Goal: Task Accomplishment & Management: Use online tool/utility

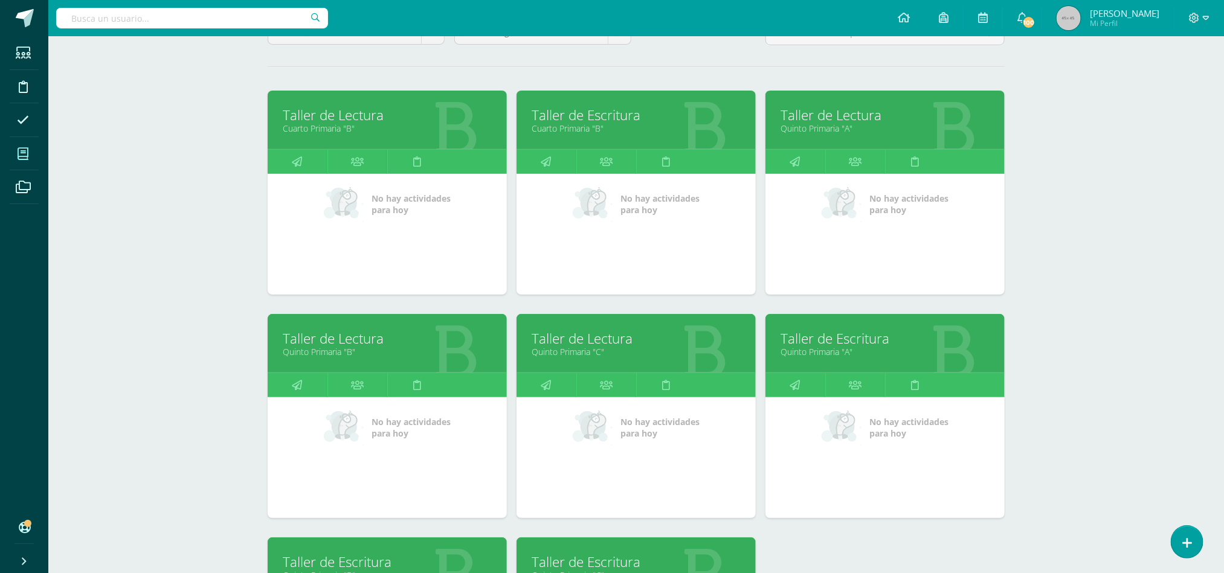
click at [325, 335] on link "Taller de Lectura" at bounding box center [387, 338] width 209 height 19
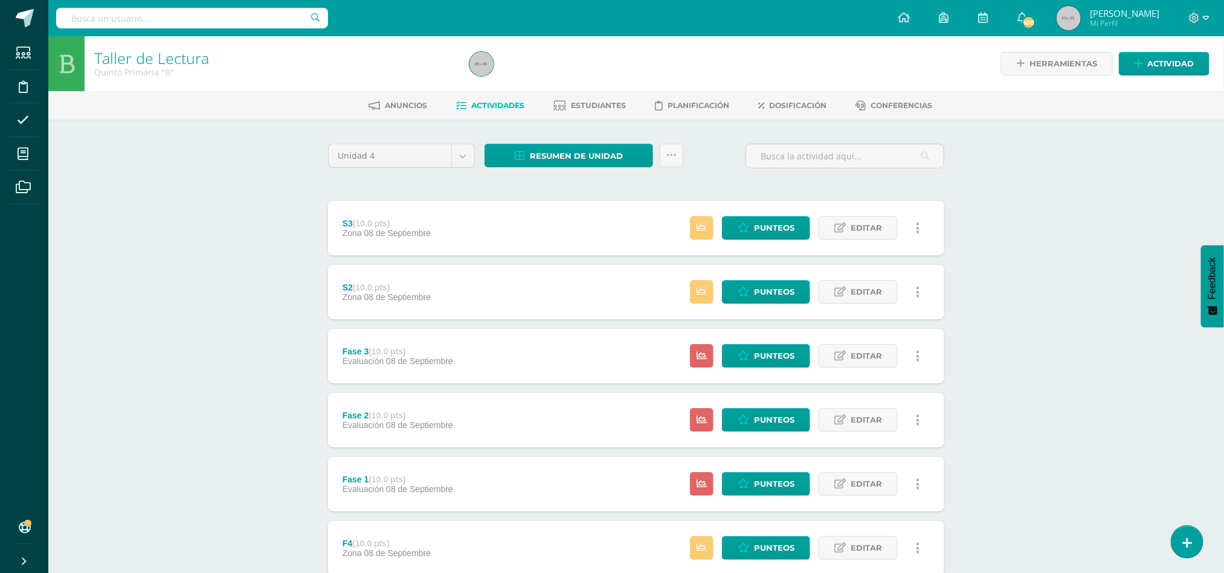
click at [562, 542] on div "F4 (10.0 pts) Zona 08 de Septiembre Estatus de Actividad: 19 Estudiantes sin ca…" at bounding box center [636, 548] width 616 height 54
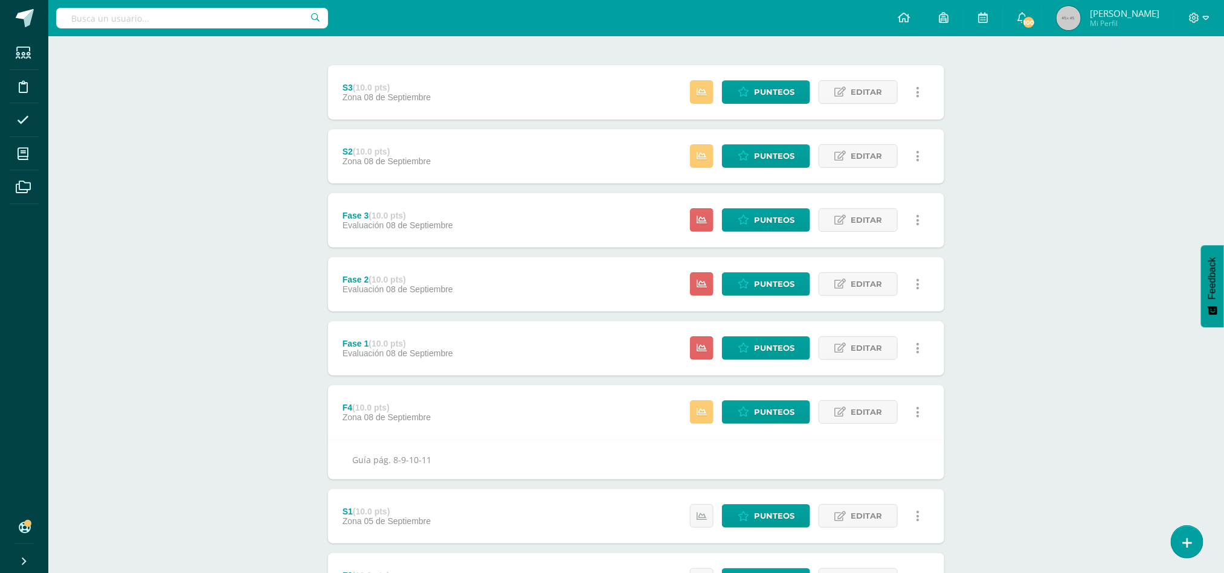
scroll to position [145, 0]
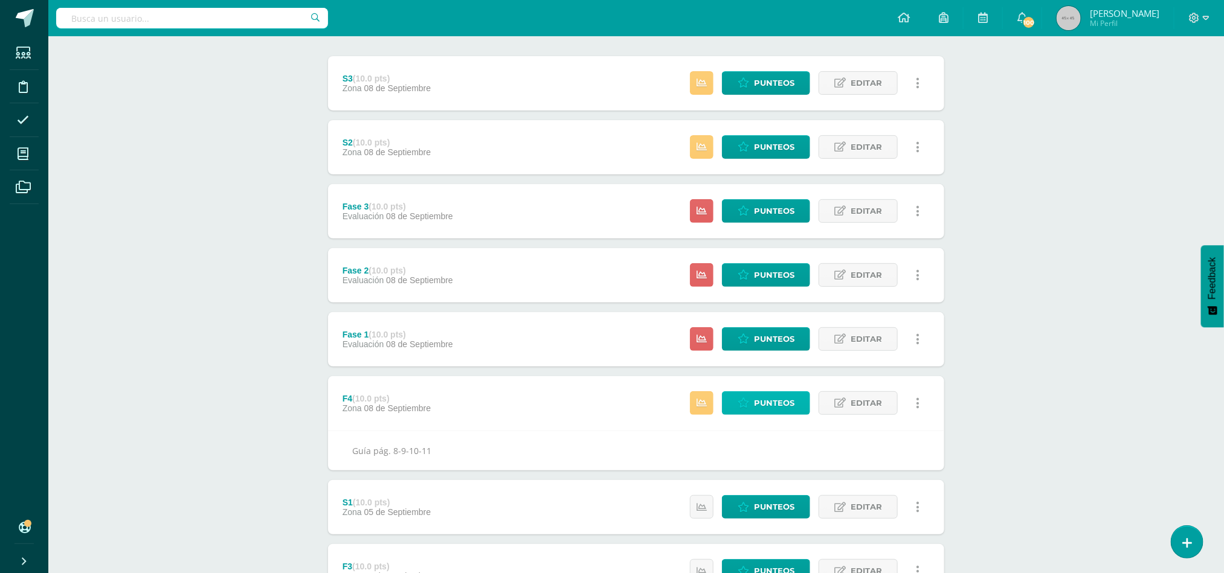
click at [785, 405] on span "Punteos" at bounding box center [774, 403] width 40 height 22
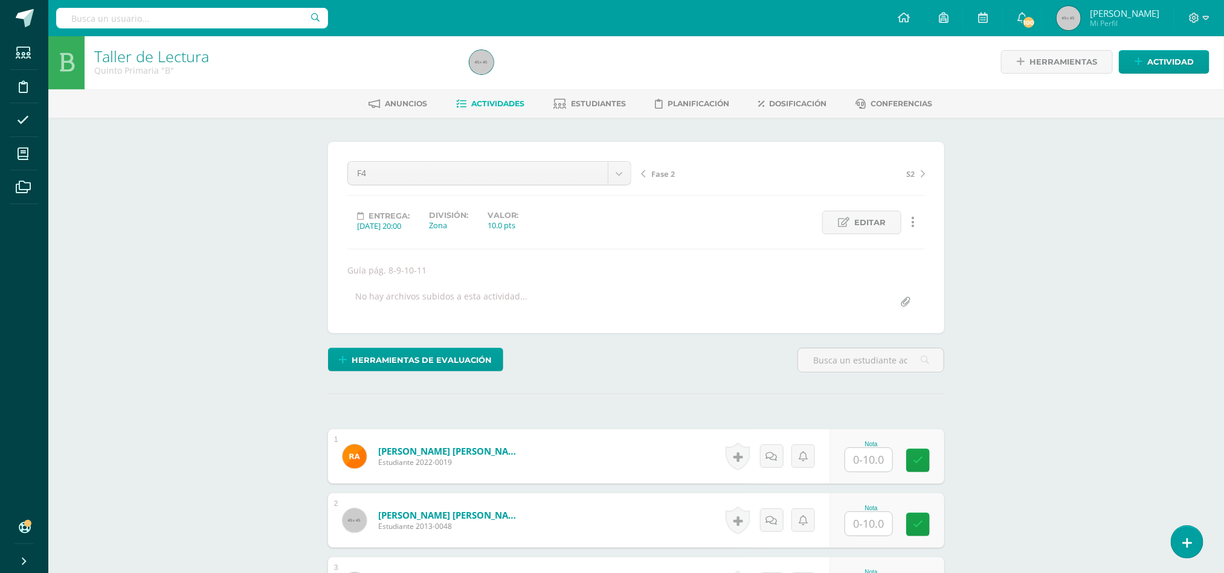
scroll to position [2, 0]
click at [872, 524] on input "text" at bounding box center [876, 524] width 48 height 24
type input "10"
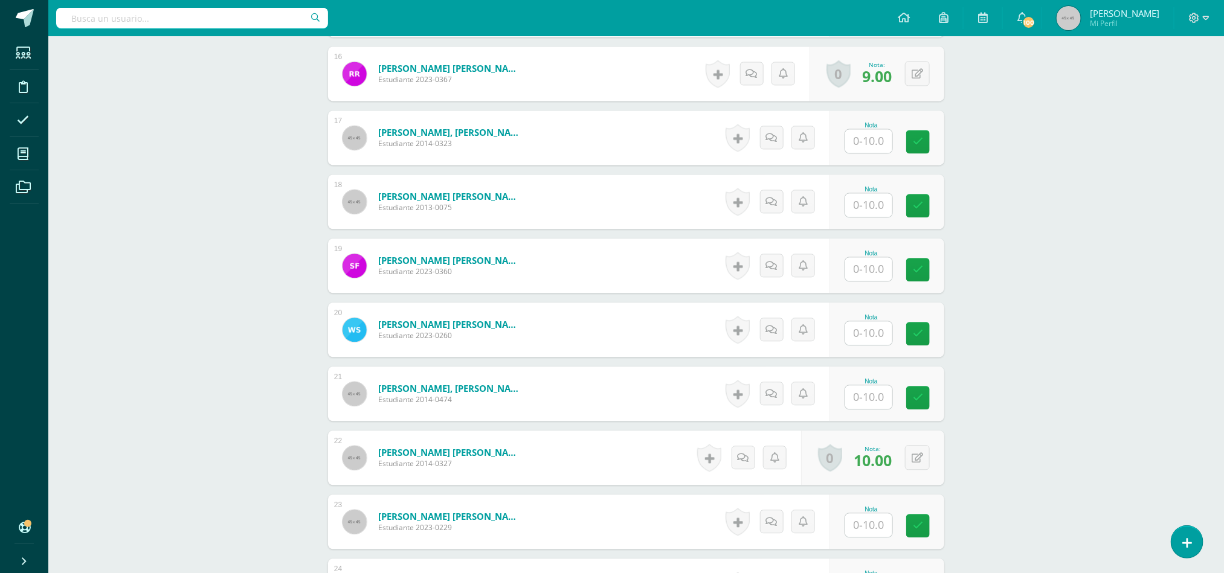
scroll to position [1441, 0]
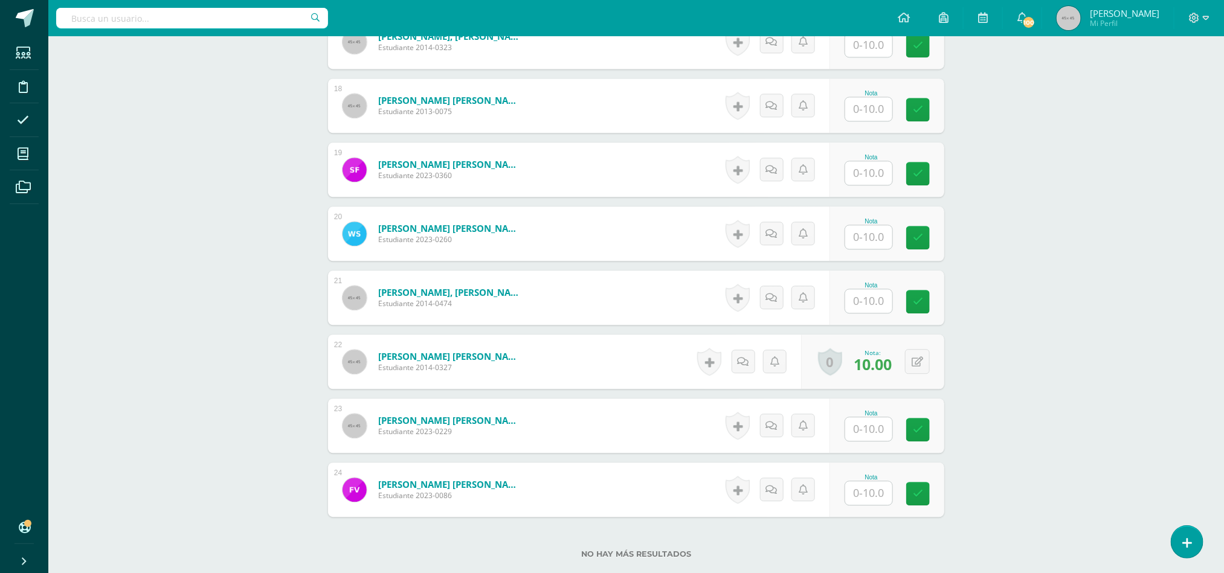
click at [867, 176] on input "text" at bounding box center [868, 173] width 47 height 24
type input "9"
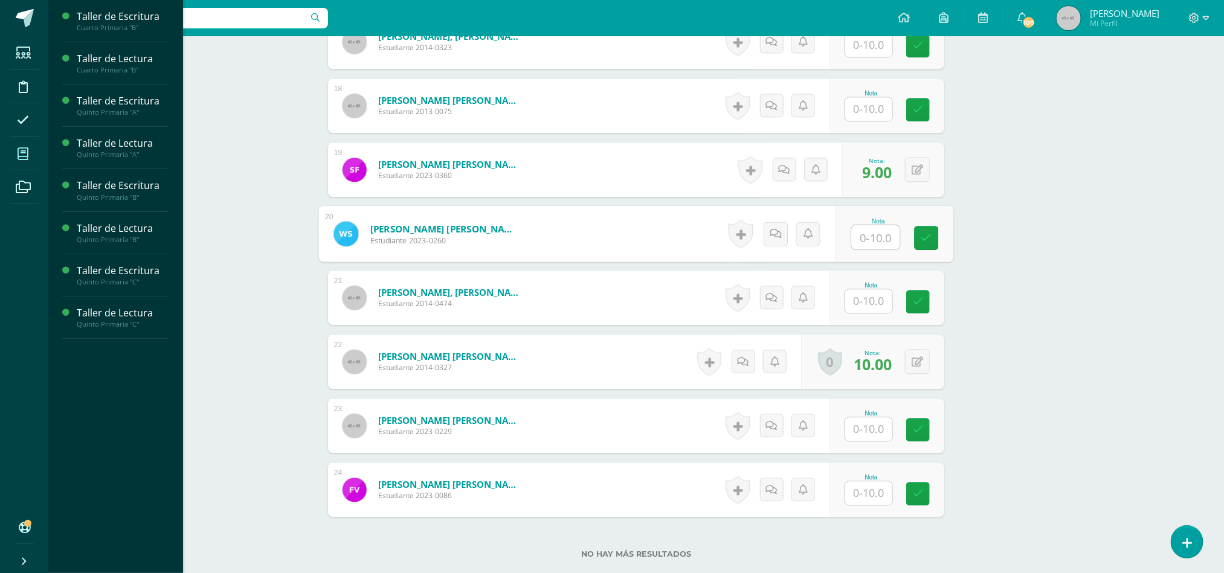
click at [27, 151] on icon at bounding box center [23, 154] width 11 height 12
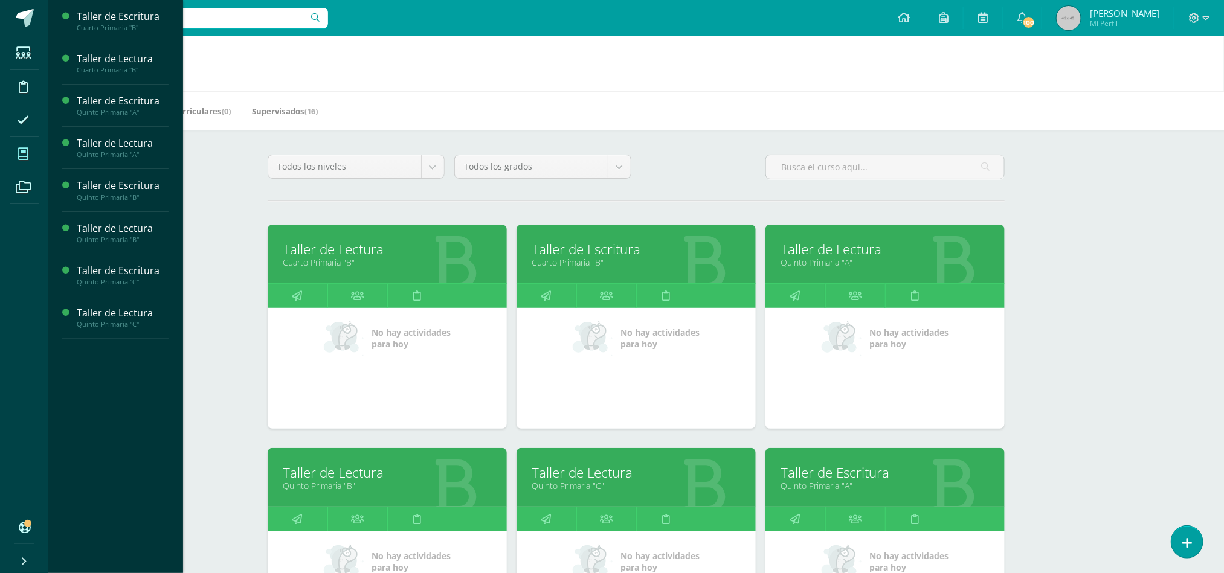
click at [836, 256] on link "Taller de Lectura" at bounding box center [884, 249] width 209 height 19
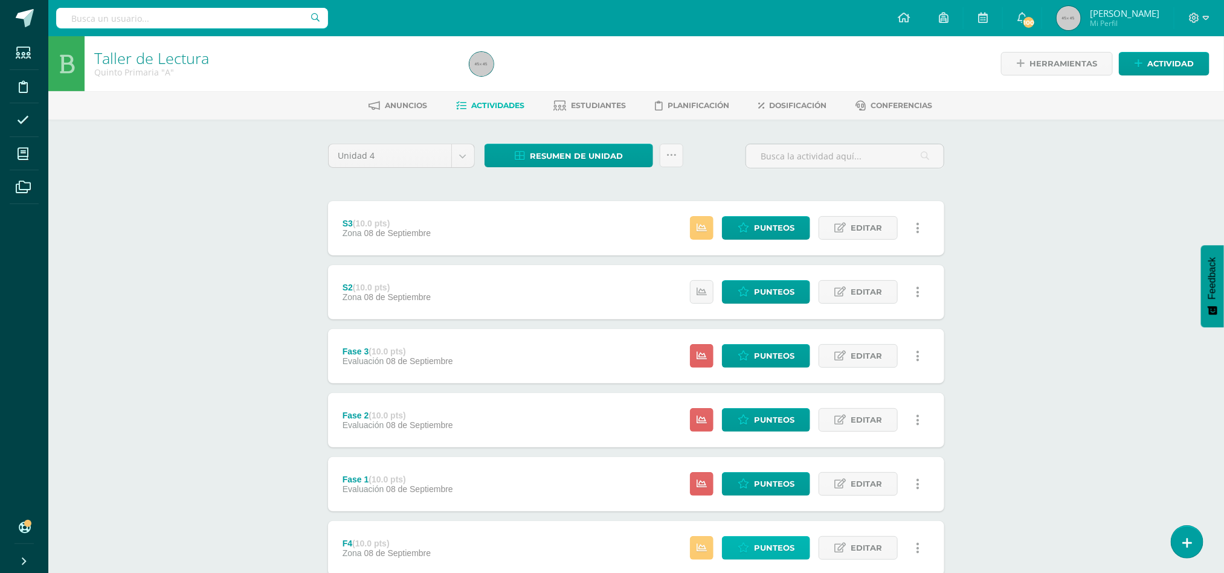
click at [753, 544] on link "Punteos" at bounding box center [766, 548] width 88 height 24
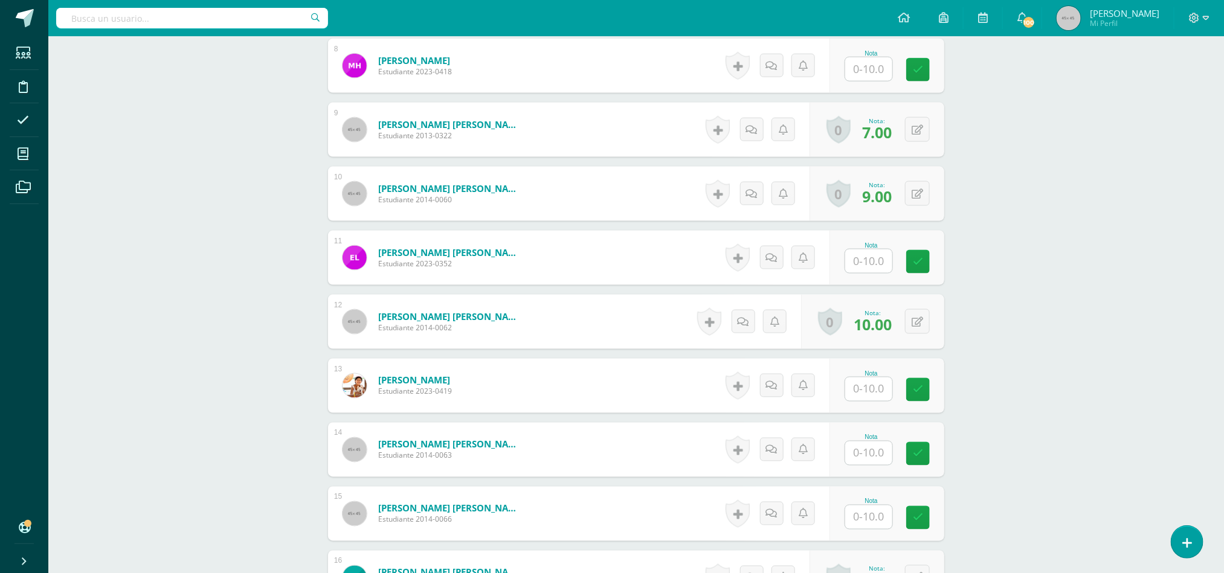
scroll to position [858, 0]
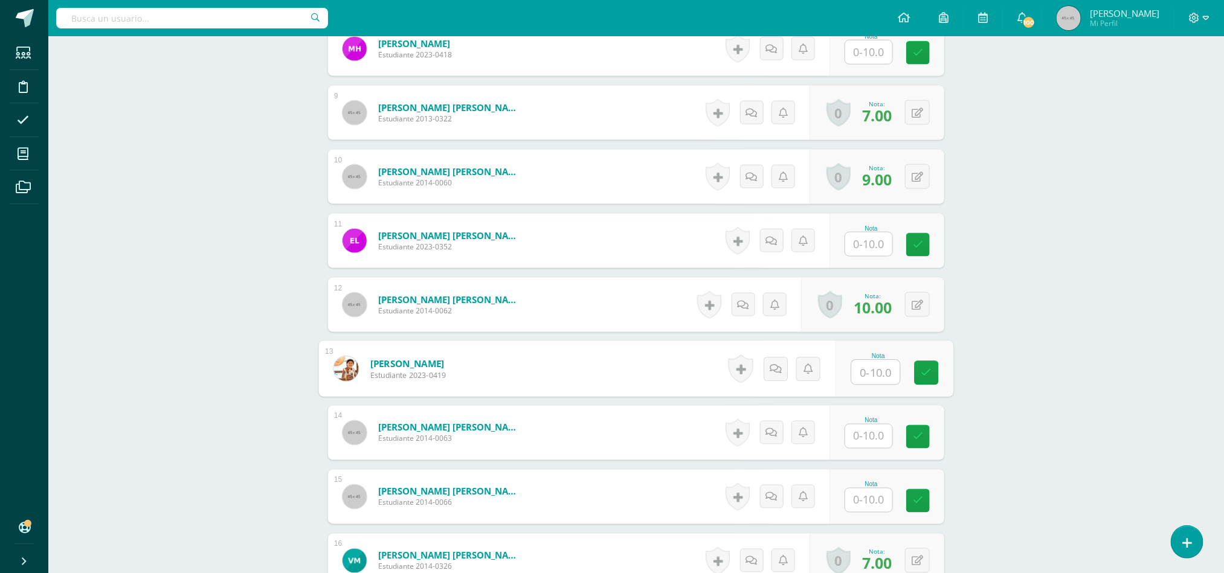
click at [866, 372] on input "text" at bounding box center [876, 373] width 48 height 24
type input "10"
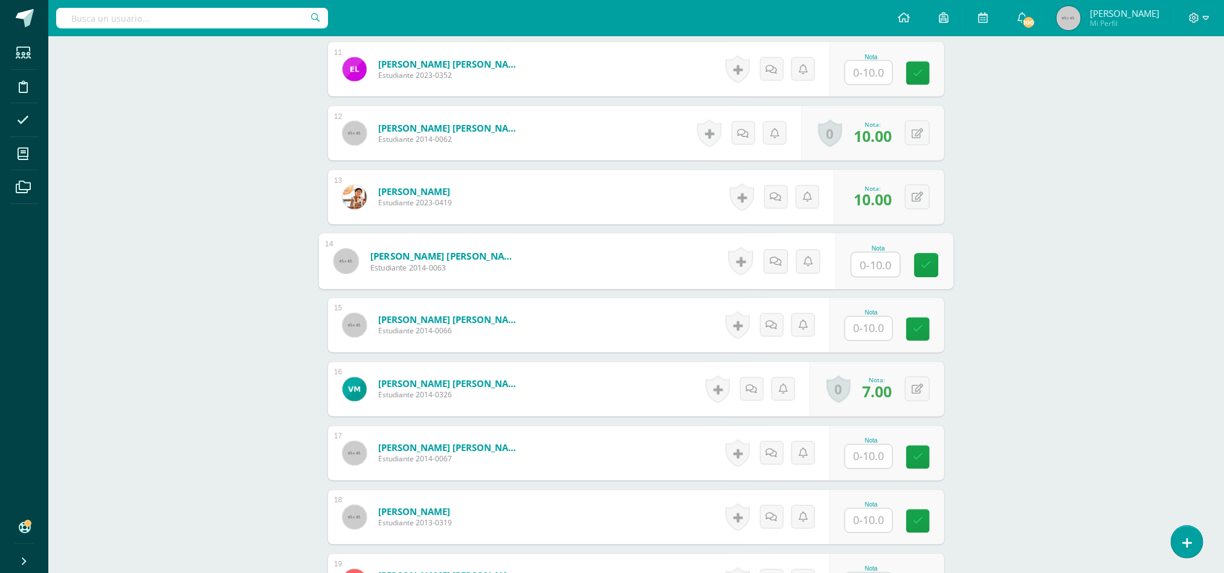
scroll to position [1039, 0]
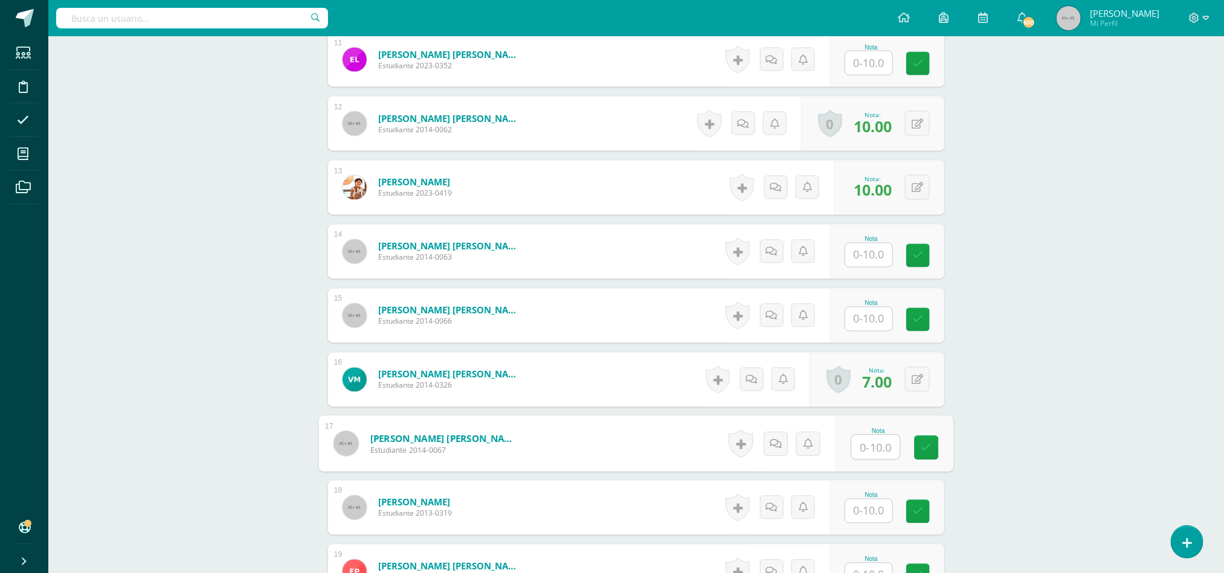
click at [872, 450] on input "text" at bounding box center [876, 448] width 48 height 24
type input "10"
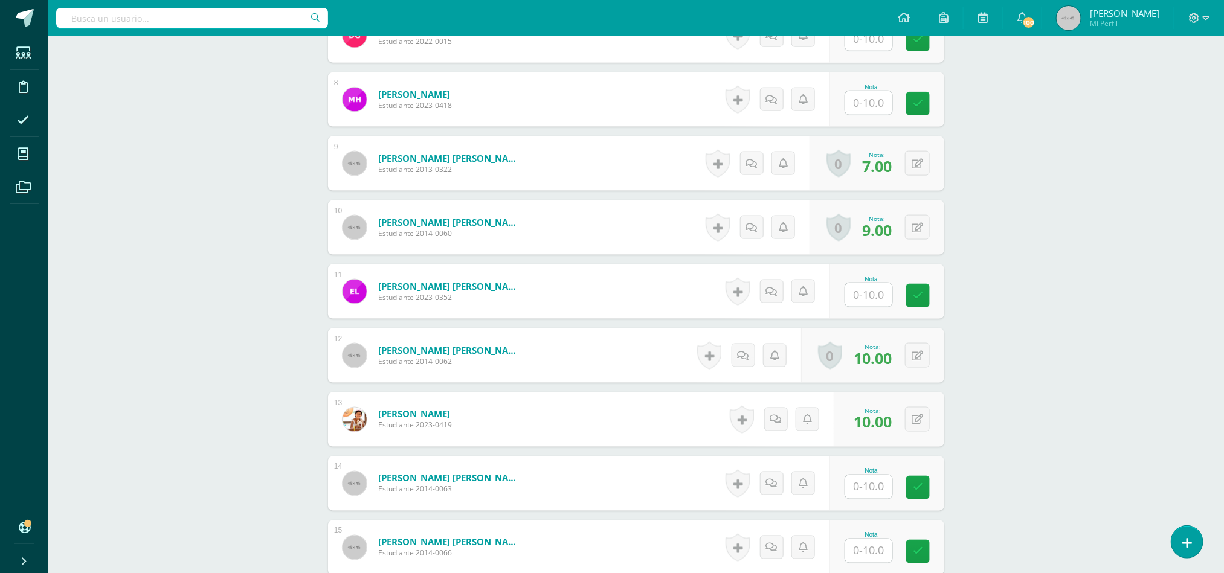
scroll to position [785, 0]
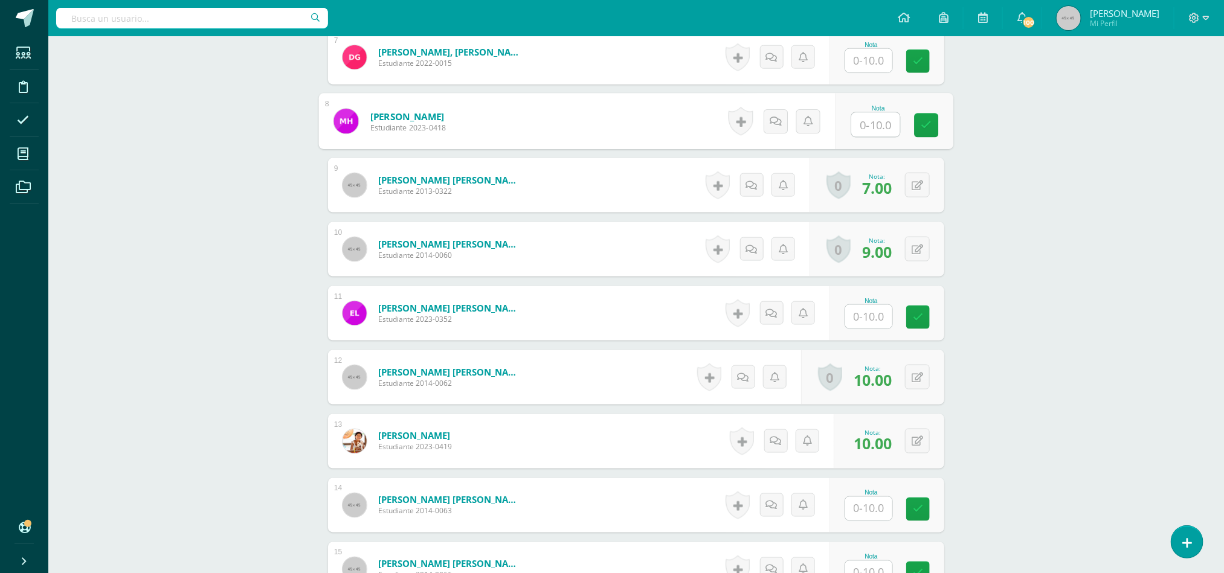
click at [868, 137] on input "text" at bounding box center [876, 125] width 48 height 24
type input "10"
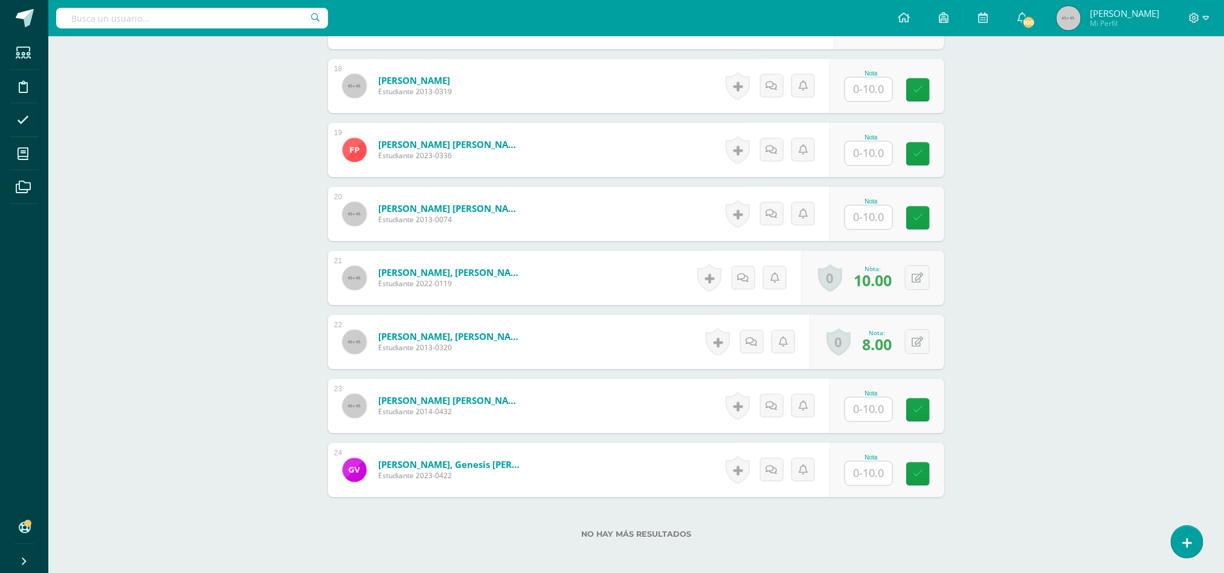
scroll to position [1522, 0]
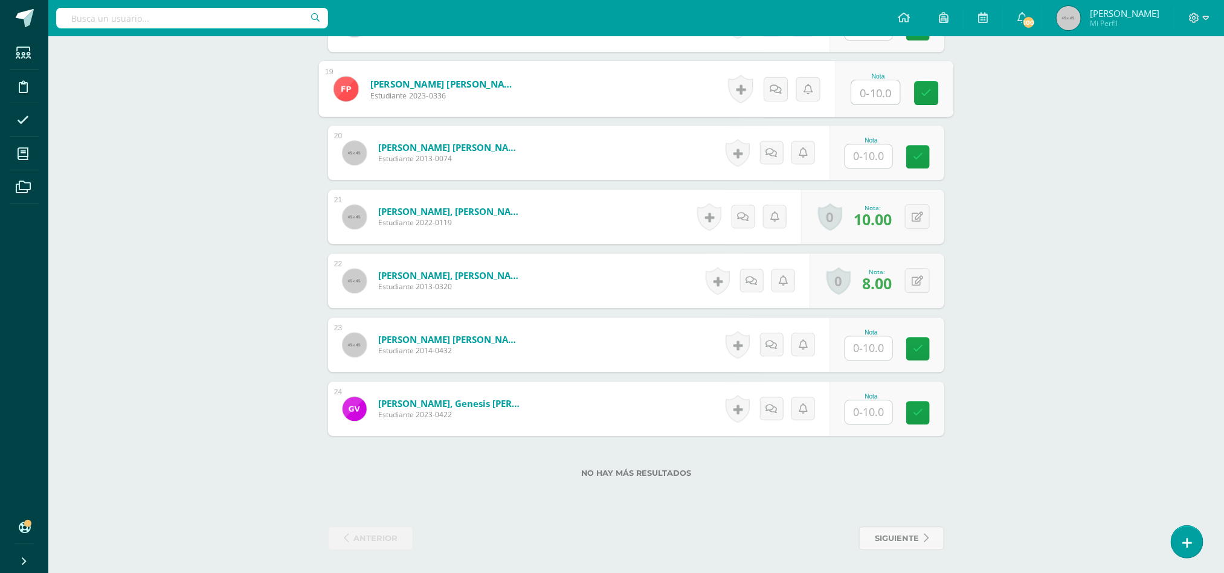
click at [866, 92] on input "text" at bounding box center [876, 92] width 48 height 24
type input "10"
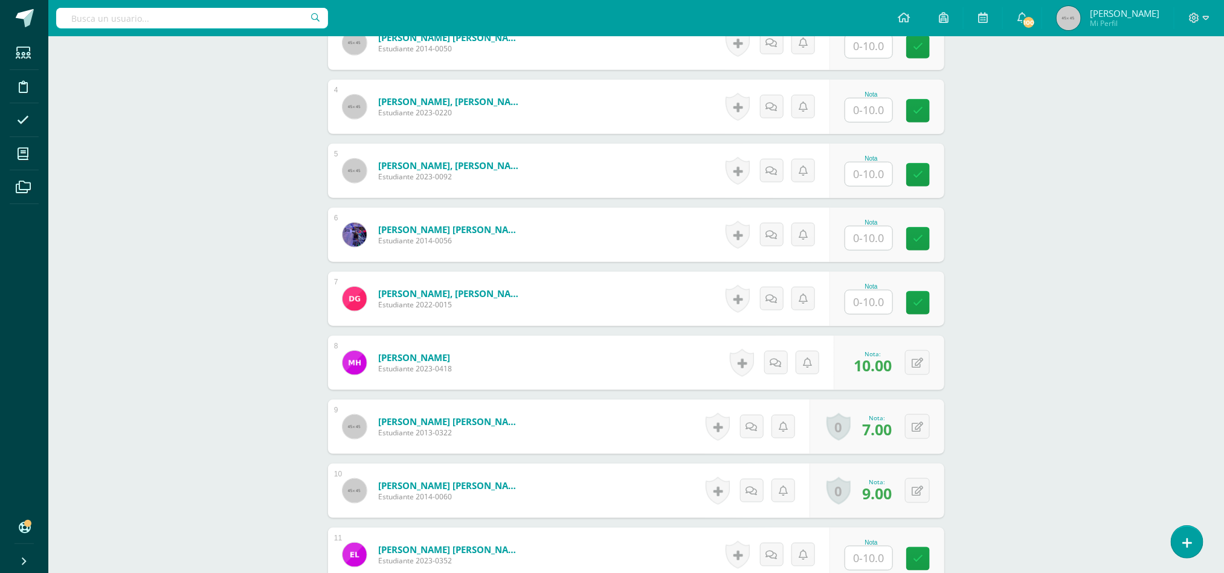
scroll to position [591, 0]
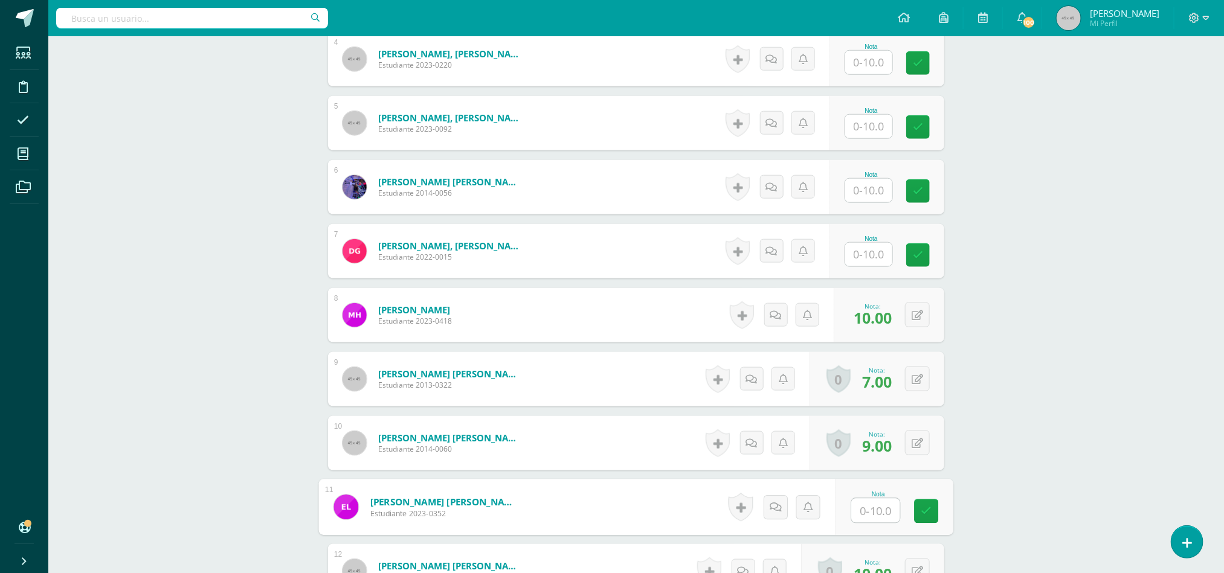
click at [863, 516] on input "text" at bounding box center [876, 511] width 48 height 24
type input "9"
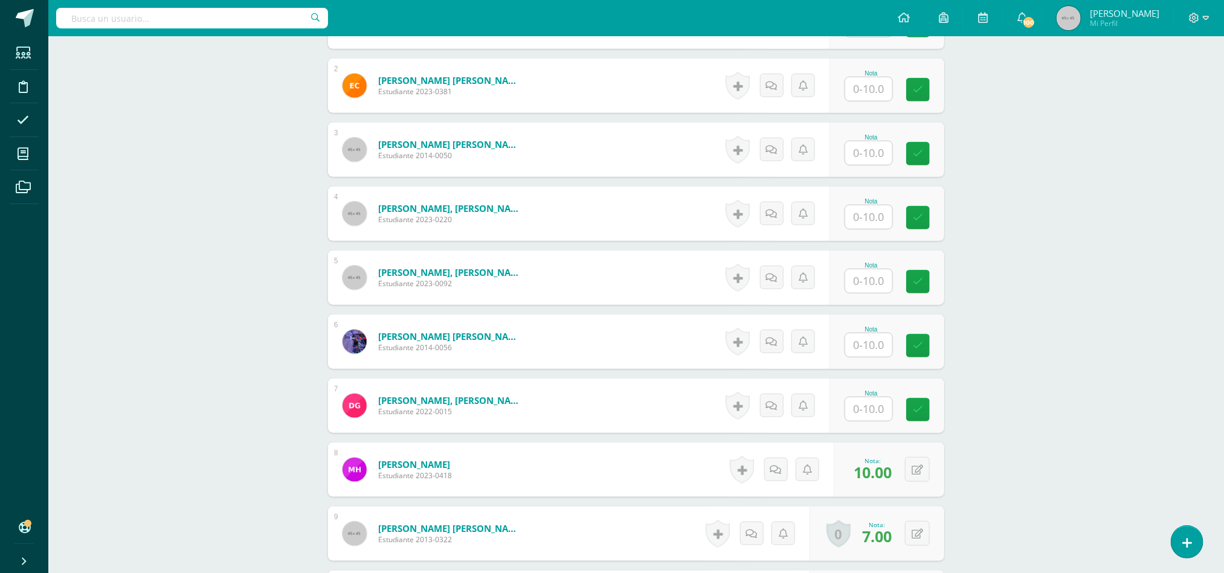
scroll to position [410, 0]
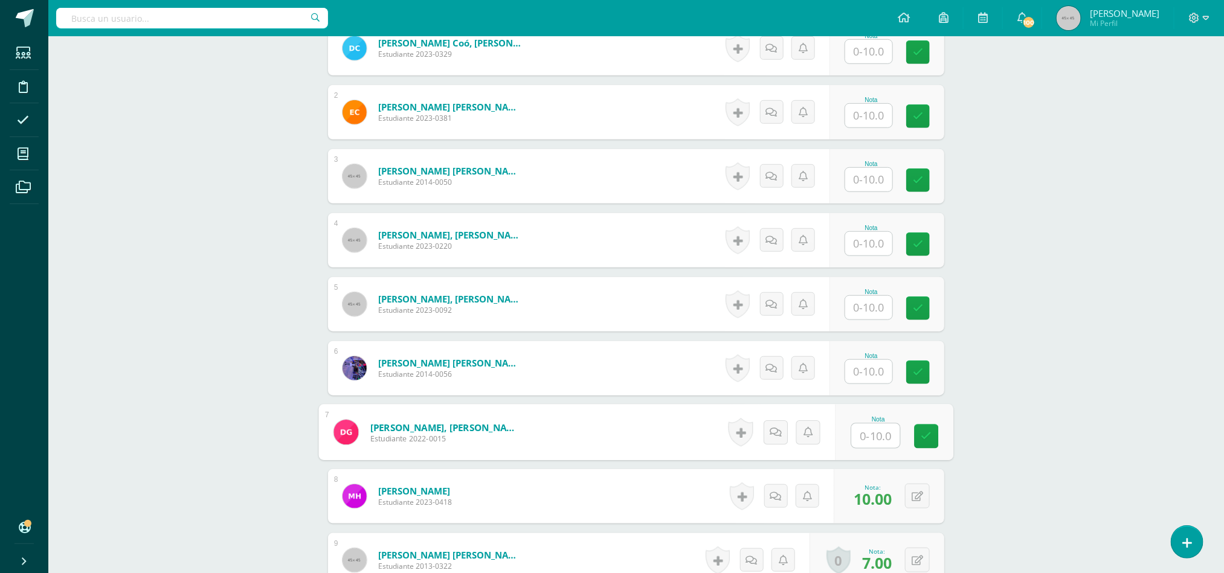
click at [859, 437] on input "text" at bounding box center [876, 436] width 48 height 24
type input "8"
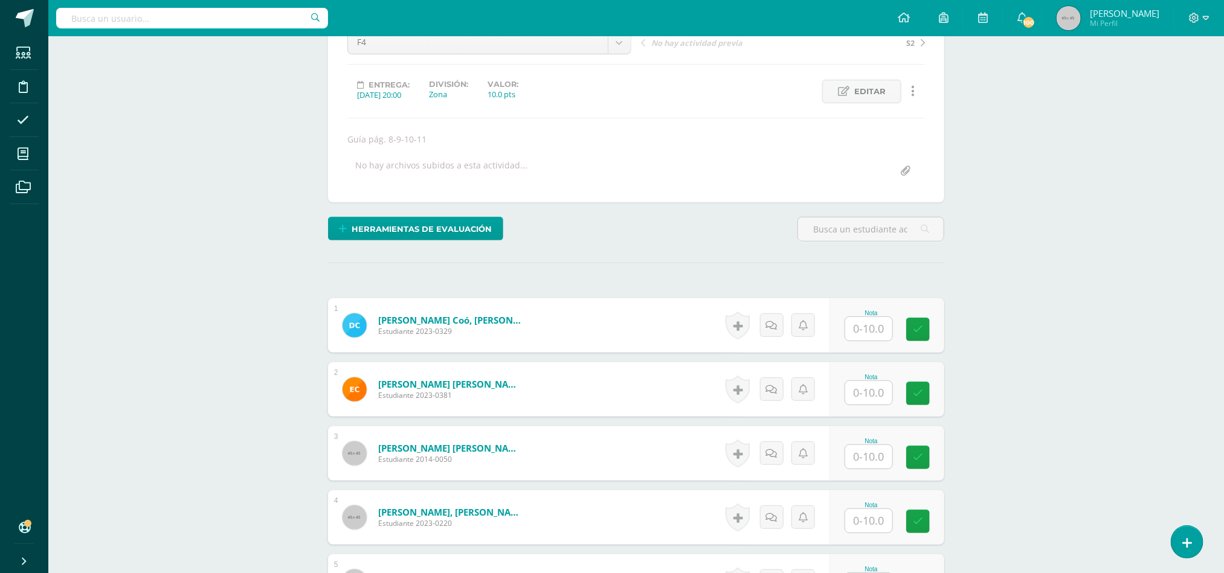
scroll to position [60, 0]
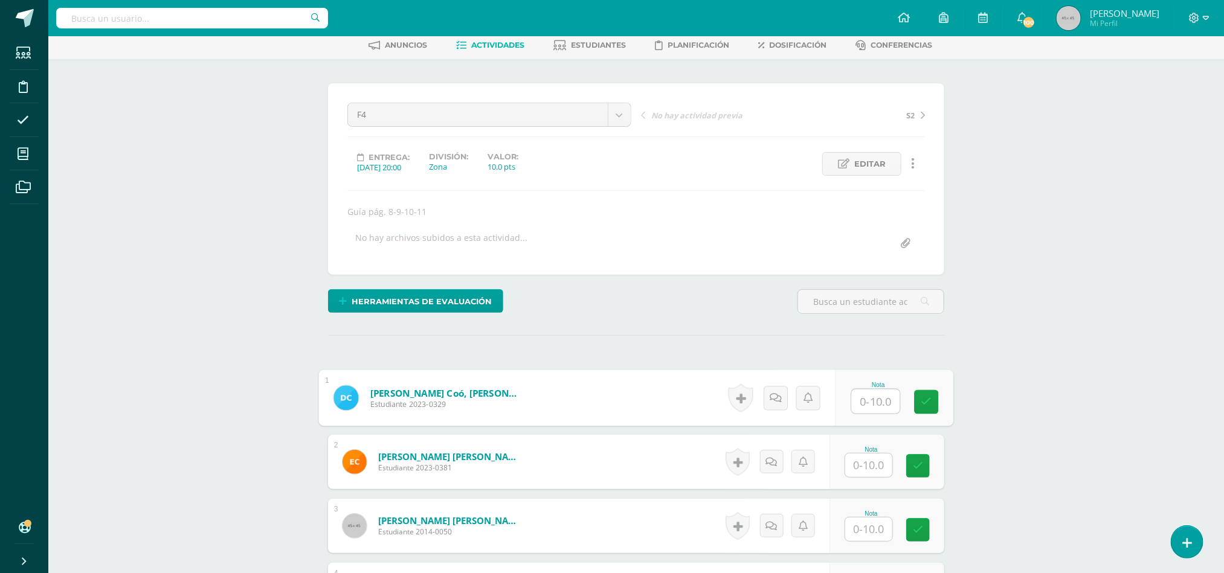
click at [860, 403] on input "text" at bounding box center [876, 402] width 48 height 24
type input "9"
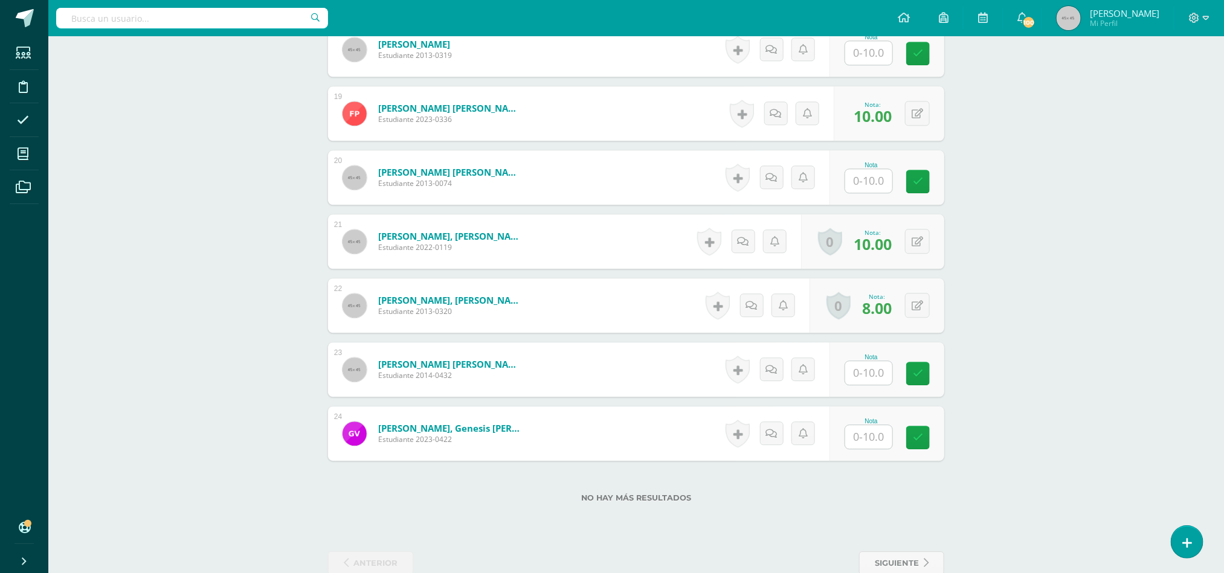
scroll to position [1528, 0]
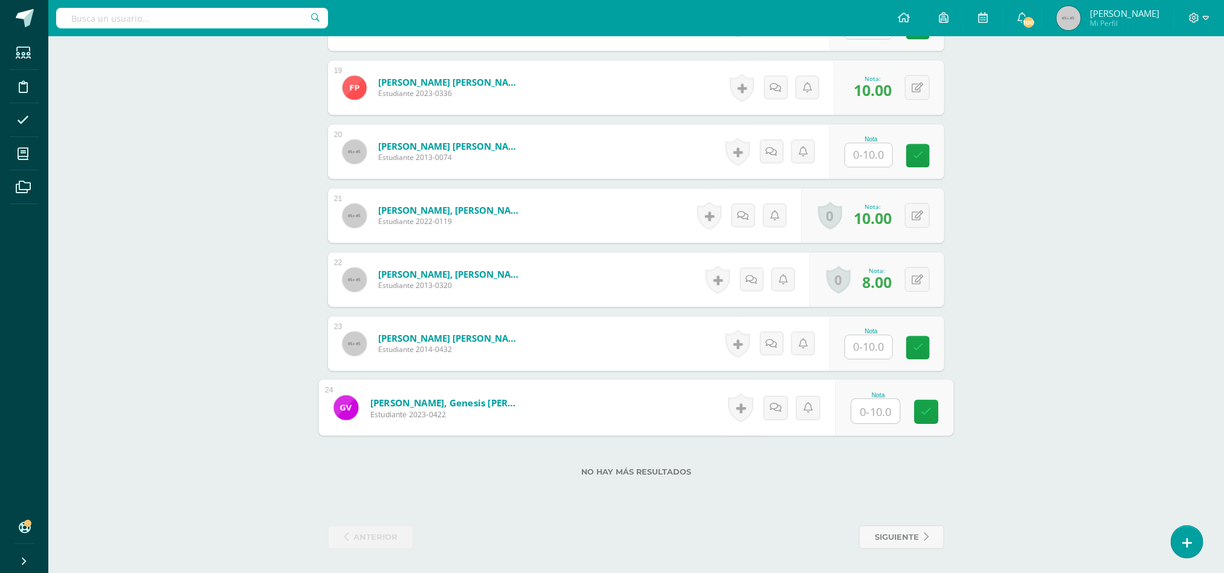
click at [863, 414] on input "text" at bounding box center [876, 411] width 48 height 24
type input "8"
click at [879, 348] on input "text" at bounding box center [876, 347] width 48 height 24
type input "10"
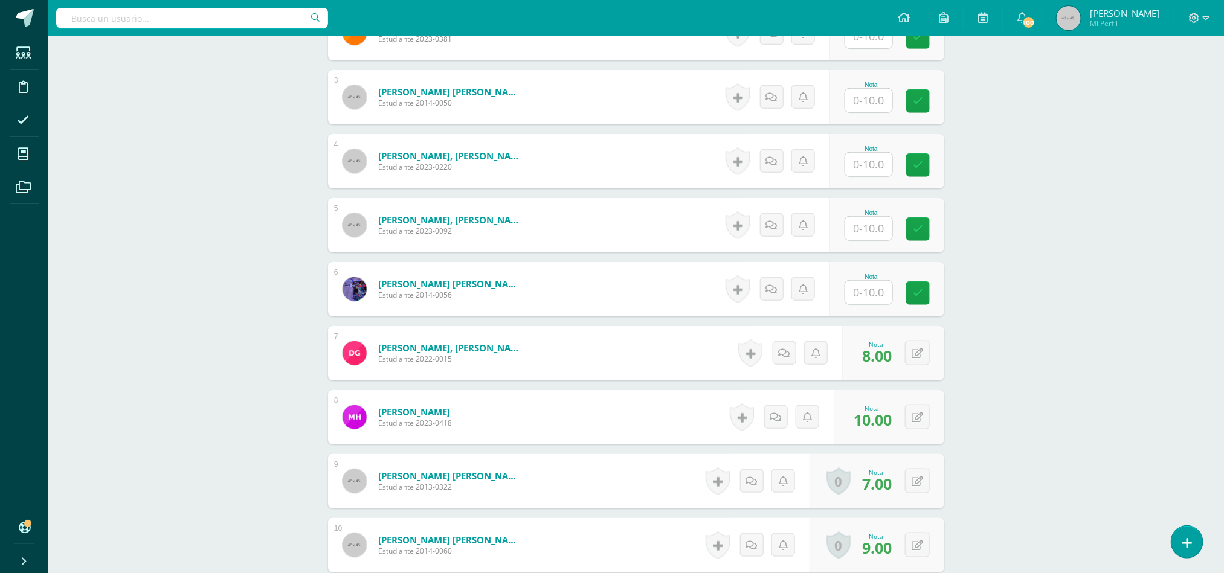
scroll to position [486, 0]
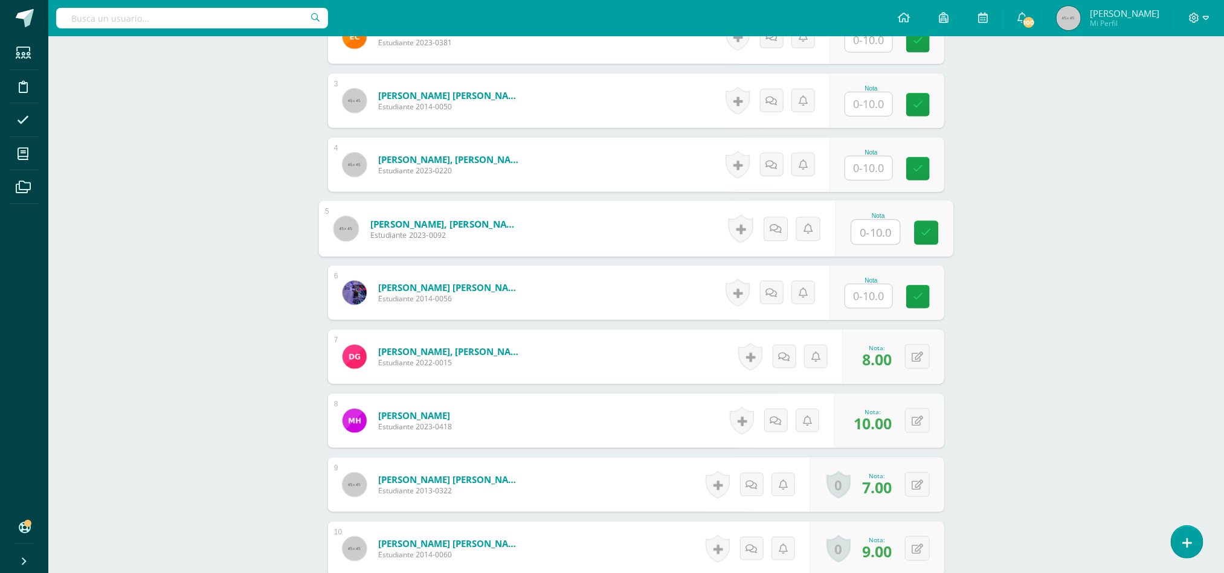
click at [875, 229] on input "text" at bounding box center [876, 232] width 48 height 24
type input "10"
